Goal: Task Accomplishment & Management: Complete application form

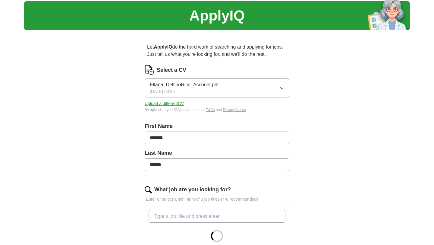
scroll to position [26, 0]
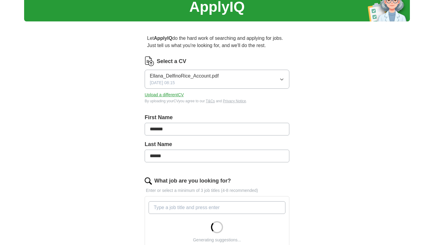
click at [278, 75] on button "Ellana_DelfinoRice_Account.pdf 23/09/2025, 08:15" at bounding box center [217, 79] width 145 height 19
click at [301, 93] on div "Let ApplyIQ do the hard work of searching and applying for jobs. Just tell us w…" at bounding box center [217, 222] width 193 height 393
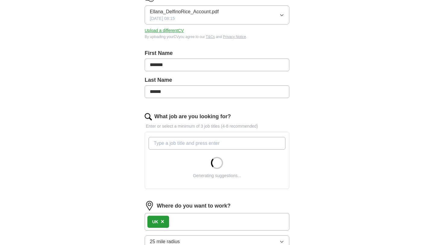
scroll to position [91, 0]
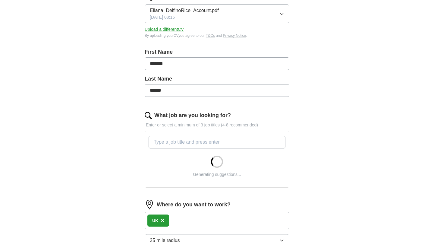
click at [229, 141] on input "What job are you looking for?" at bounding box center [217, 142] width 137 height 13
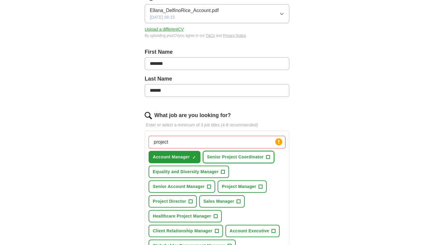
click at [234, 157] on span "Senior Project Coordinator" at bounding box center [235, 157] width 57 height 6
click at [208, 185] on span "+" at bounding box center [210, 186] width 4 height 5
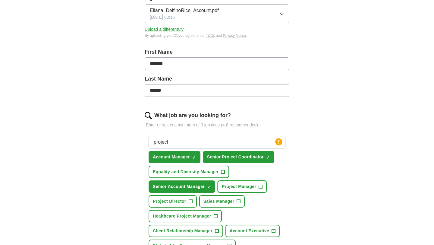
click at [232, 186] on span "Project Manager" at bounding box center [239, 186] width 34 height 6
click at [213, 204] on span "Sales Manager" at bounding box center [219, 201] width 31 height 6
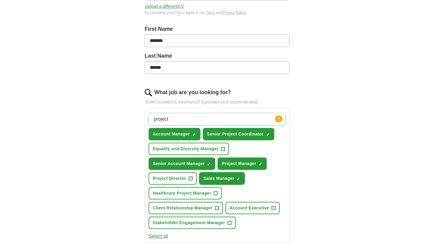
scroll to position [117, 0]
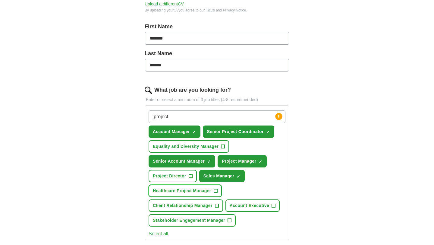
click at [214, 191] on button "Healthcare Project Manager +" at bounding box center [185, 191] width 73 height 12
click at [214, 205] on button "Client Relationship Manager +" at bounding box center [186, 205] width 75 height 12
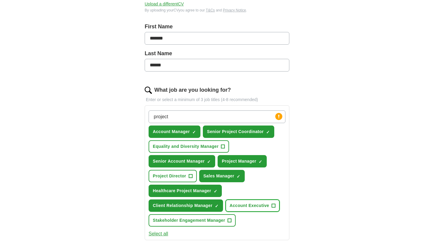
click at [242, 205] on span "Account Executive" at bounding box center [250, 205] width 40 height 6
click at [230, 218] on span "+" at bounding box center [230, 220] width 4 height 5
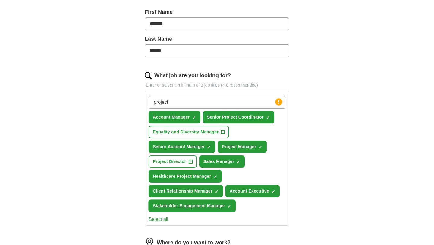
scroll to position [136, 0]
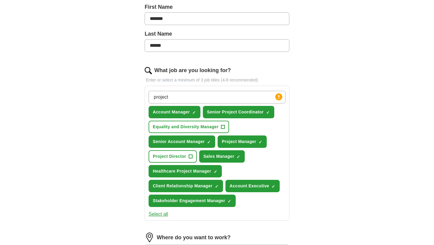
click at [189, 93] on input "project" at bounding box center [217, 97] width 137 height 13
click at [189, 96] on input "project" at bounding box center [217, 97] width 137 height 13
type input "p"
type input "a"
type input "project"
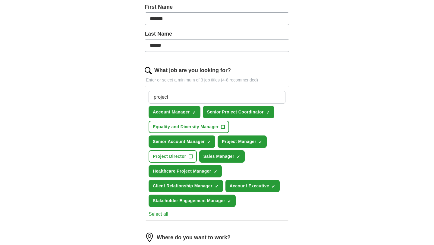
drag, startPoint x: 196, startPoint y: 101, endPoint x: 151, endPoint y: 100, distance: 45.0
click at [151, 100] on input "project" at bounding box center [217, 97] width 137 height 13
type input "charity"
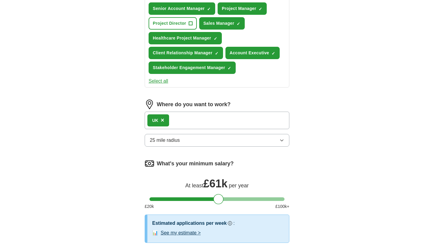
scroll to position [305, 0]
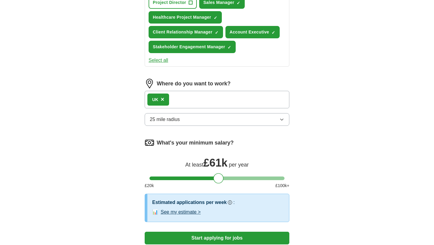
click at [164, 101] on span "×" at bounding box center [163, 99] width 4 height 7
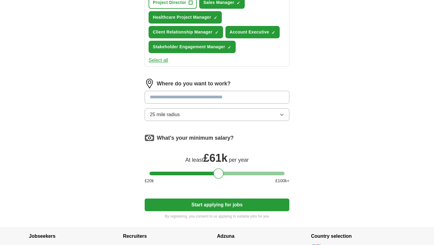
click at [176, 101] on input at bounding box center [217, 97] width 145 height 13
type input "*******"
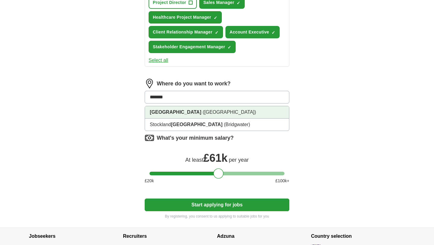
click at [203, 112] on span "(South West England)" at bounding box center [229, 112] width 53 height 5
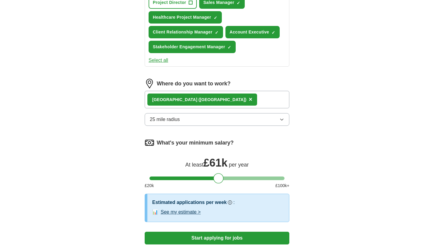
click at [236, 101] on div "Bristol (South West England) ×" at bounding box center [217, 99] width 145 height 17
click at [222, 100] on div "Bristol (South West England) ×" at bounding box center [217, 99] width 145 height 17
click at [198, 120] on button "25 mile radius" at bounding box center [217, 119] width 145 height 13
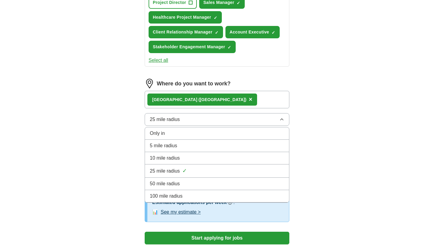
click at [183, 145] on div "5 mile radius" at bounding box center [217, 145] width 135 height 7
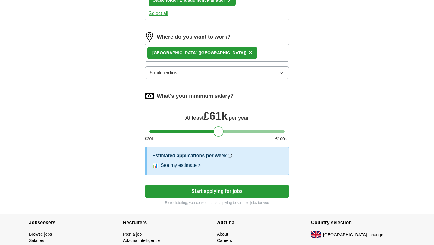
scroll to position [352, 0]
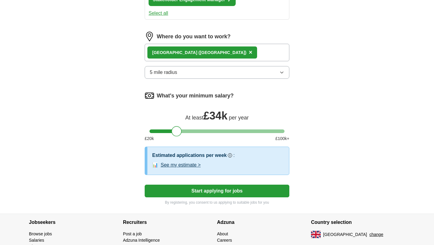
click at [177, 131] on div at bounding box center [217, 131] width 135 height 4
drag, startPoint x: 174, startPoint y: 132, endPoint x: 165, endPoint y: 132, distance: 9.1
click at [165, 132] on div at bounding box center [167, 131] width 10 height 10
click at [191, 165] on button "See my estimate >" at bounding box center [181, 164] width 40 height 7
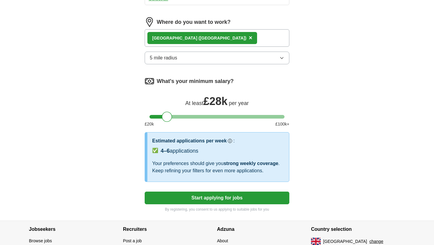
scroll to position [369, 0]
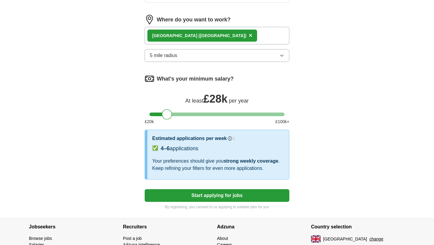
click at [244, 197] on button "Start applying for jobs" at bounding box center [217, 195] width 145 height 13
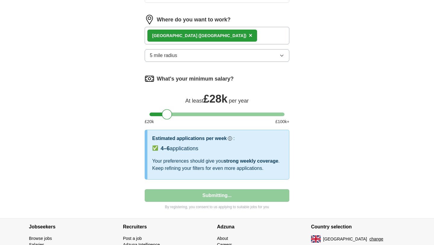
select select "**"
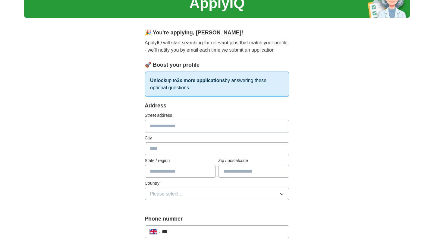
scroll to position [28, 0]
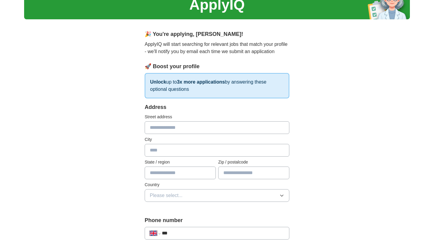
click at [200, 132] on input "text" at bounding box center [217, 127] width 145 height 13
type input "**********"
type input "*******"
click at [193, 172] on input "text" at bounding box center [180, 173] width 71 height 13
type input "*******"
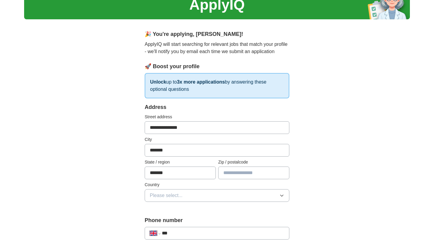
click at [248, 174] on input "text" at bounding box center [253, 173] width 71 height 13
type input "*******"
click at [209, 194] on button "Please select..." at bounding box center [217, 195] width 145 height 13
click at [195, 208] on div "[GEOGRAPHIC_DATA]" at bounding box center [217, 209] width 135 height 7
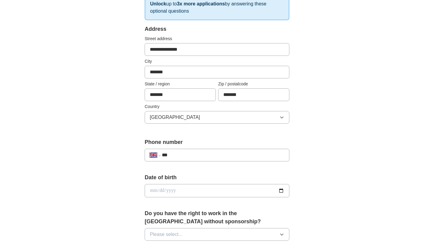
scroll to position [118, 0]
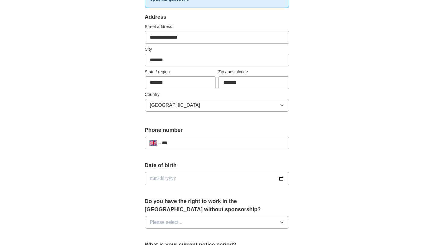
click at [196, 145] on input "***" at bounding box center [223, 142] width 122 height 7
type input "**********"
click at [172, 174] on input "date" at bounding box center [217, 178] width 145 height 13
type input "**********"
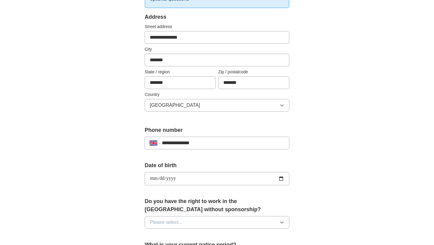
type input "**********"
click at [309, 193] on div "**********" at bounding box center [217, 187] width 193 height 507
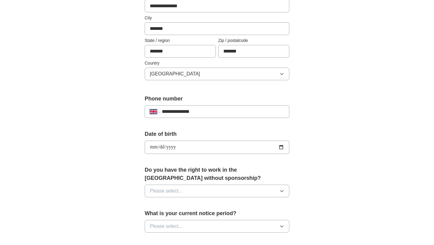
click at [272, 187] on button "Please select..." at bounding box center [217, 191] width 145 height 13
click at [198, 202] on div "Yes" at bounding box center [217, 204] width 135 height 7
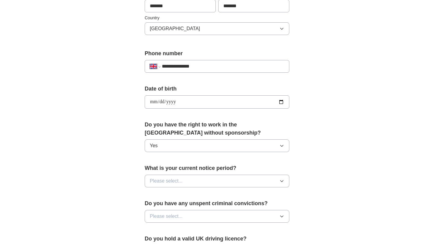
scroll to position [195, 0]
click at [210, 182] on button "Please select..." at bounding box center [217, 180] width 145 height 13
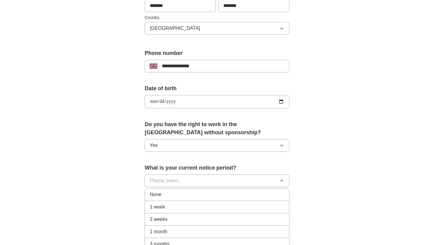
click at [180, 199] on li "None" at bounding box center [217, 195] width 144 height 12
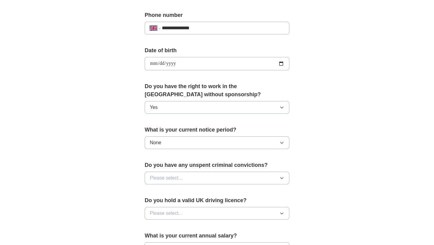
scroll to position [236, 0]
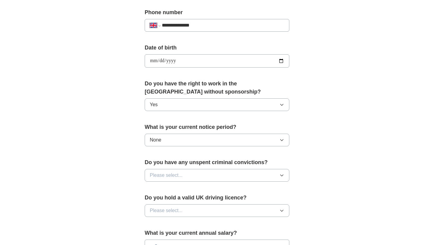
click at [203, 176] on button "Please select..." at bounding box center [217, 175] width 145 height 13
click at [173, 199] on div "No" at bounding box center [217, 201] width 135 height 7
click at [186, 207] on button "Please select..." at bounding box center [217, 210] width 145 height 13
click at [173, 220] on li "Yes" at bounding box center [217, 224] width 144 height 12
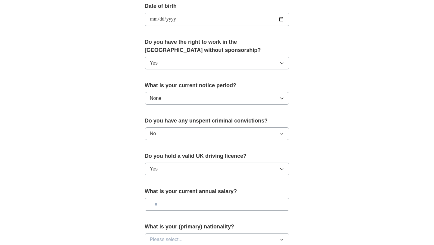
scroll to position [284, 0]
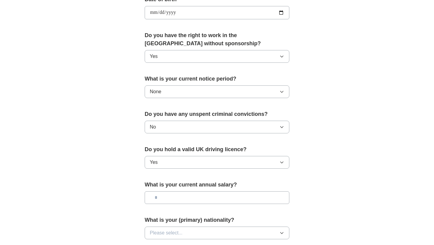
click at [181, 199] on input "text" at bounding box center [217, 197] width 145 height 13
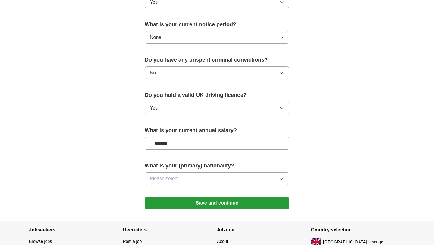
scroll to position [362, 0]
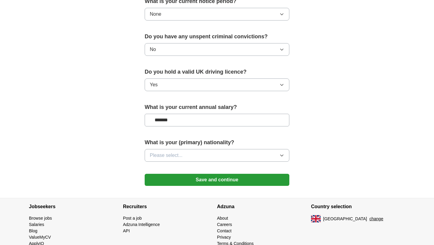
type input "*******"
click at [226, 157] on button "Please select..." at bounding box center [217, 155] width 145 height 13
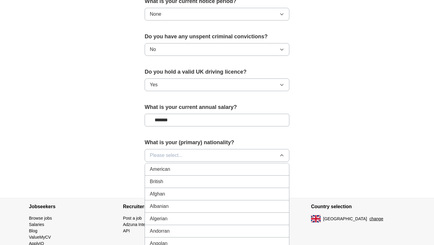
click at [190, 179] on div "British" at bounding box center [217, 181] width 135 height 7
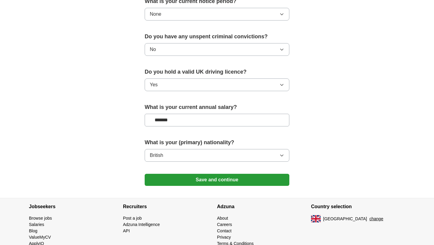
click at [226, 179] on button "Save and continue" at bounding box center [217, 180] width 145 height 12
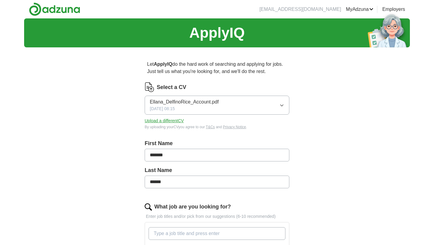
drag, startPoint x: 176, startPoint y: 155, endPoint x: 145, endPoint y: 155, distance: 31.4
click at [145, 155] on input "*******" at bounding box center [217, 155] width 145 height 13
type input "******"
type input "*******"
click at [373, 159] on div "ApplyIQ Let ApplyIQ do the hard work of searching and applying for jobs. Just t…" at bounding box center [217, 237] width 386 height 438
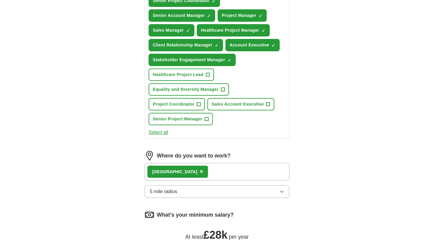
scroll to position [265, 0]
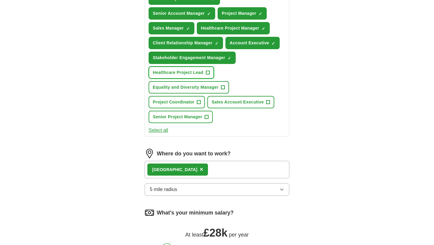
click at [210, 73] on span "+" at bounding box center [208, 72] width 4 height 5
click at [206, 117] on span "+" at bounding box center [207, 117] width 4 height 5
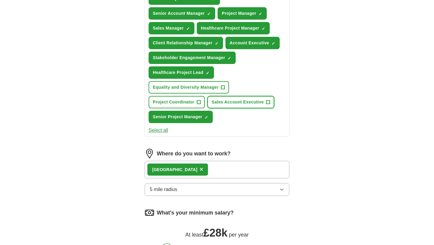
click at [235, 103] on span "Sales Account Executive" at bounding box center [238, 102] width 52 height 6
click at [188, 99] on span "Project Coordinator" at bounding box center [174, 102] width 42 height 6
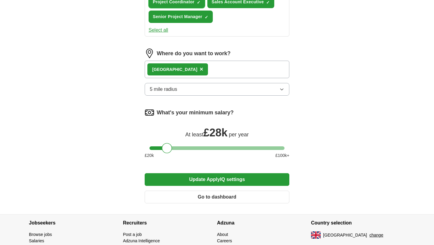
scroll to position [401, 0]
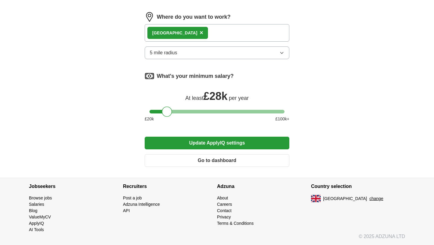
click at [232, 145] on button "Update ApplyIQ settings" at bounding box center [217, 143] width 145 height 13
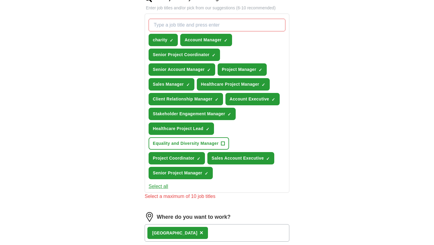
scroll to position [202, 0]
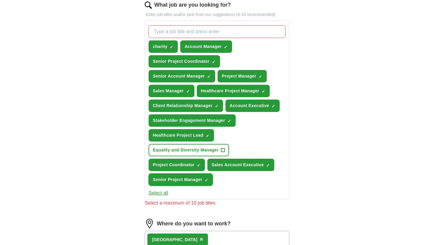
click at [195, 179] on span "Senior Project Manager" at bounding box center [177, 180] width 49 height 6
click at [190, 169] on button "Project Coordinator ✓ ×" at bounding box center [177, 165] width 56 height 12
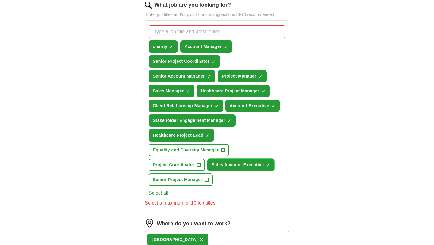
click at [226, 169] on button "Sales Account Executive ✓ ×" at bounding box center [241, 165] width 67 height 12
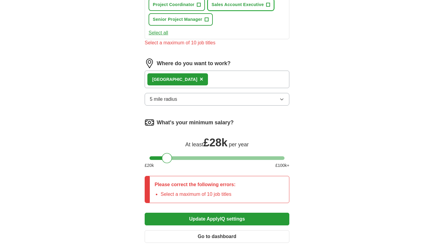
scroll to position [391, 0]
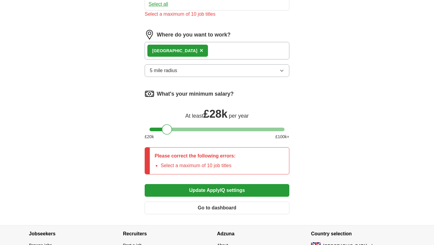
click at [229, 185] on button "Update ApplyIQ settings" at bounding box center [217, 190] width 145 height 13
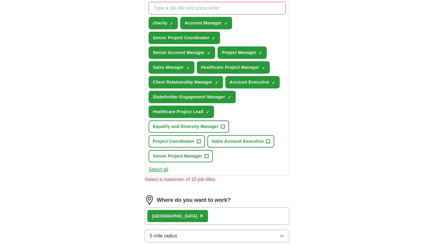
scroll to position [218, 0]
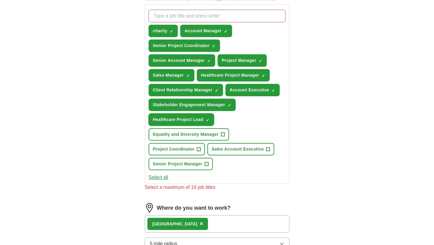
click at [196, 124] on button "Healthcare Project Lead ✓ ×" at bounding box center [181, 119] width 65 height 12
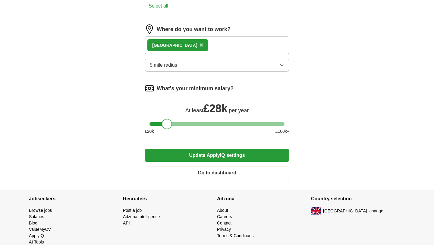
scroll to position [401, 0]
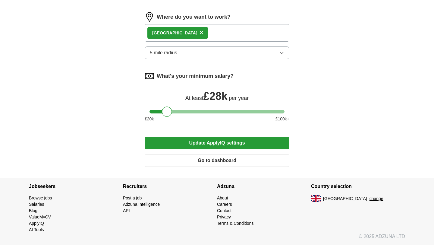
click at [206, 146] on button "Update ApplyIQ settings" at bounding box center [217, 143] width 145 height 13
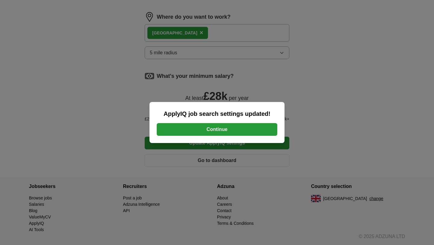
click at [213, 135] on button "Continue" at bounding box center [217, 129] width 121 height 13
